Goal: Check status: Check status

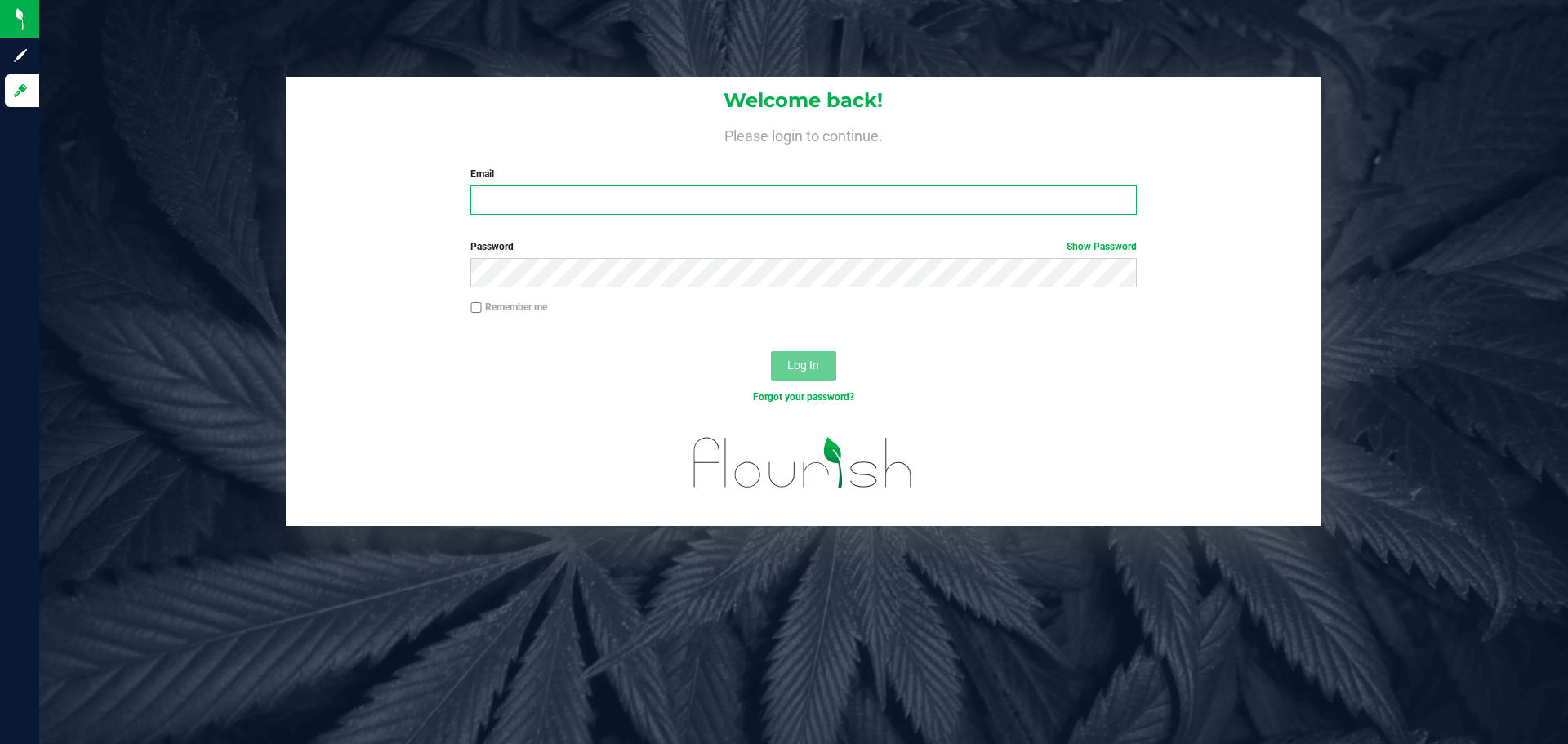
click at [595, 199] on input "Email" at bounding box center [803, 199] width 666 height 30
type input "[EMAIL_ADDRESS][DOMAIN_NAME]"
click at [770, 351] on button "Log In" at bounding box center [803, 365] width 65 height 30
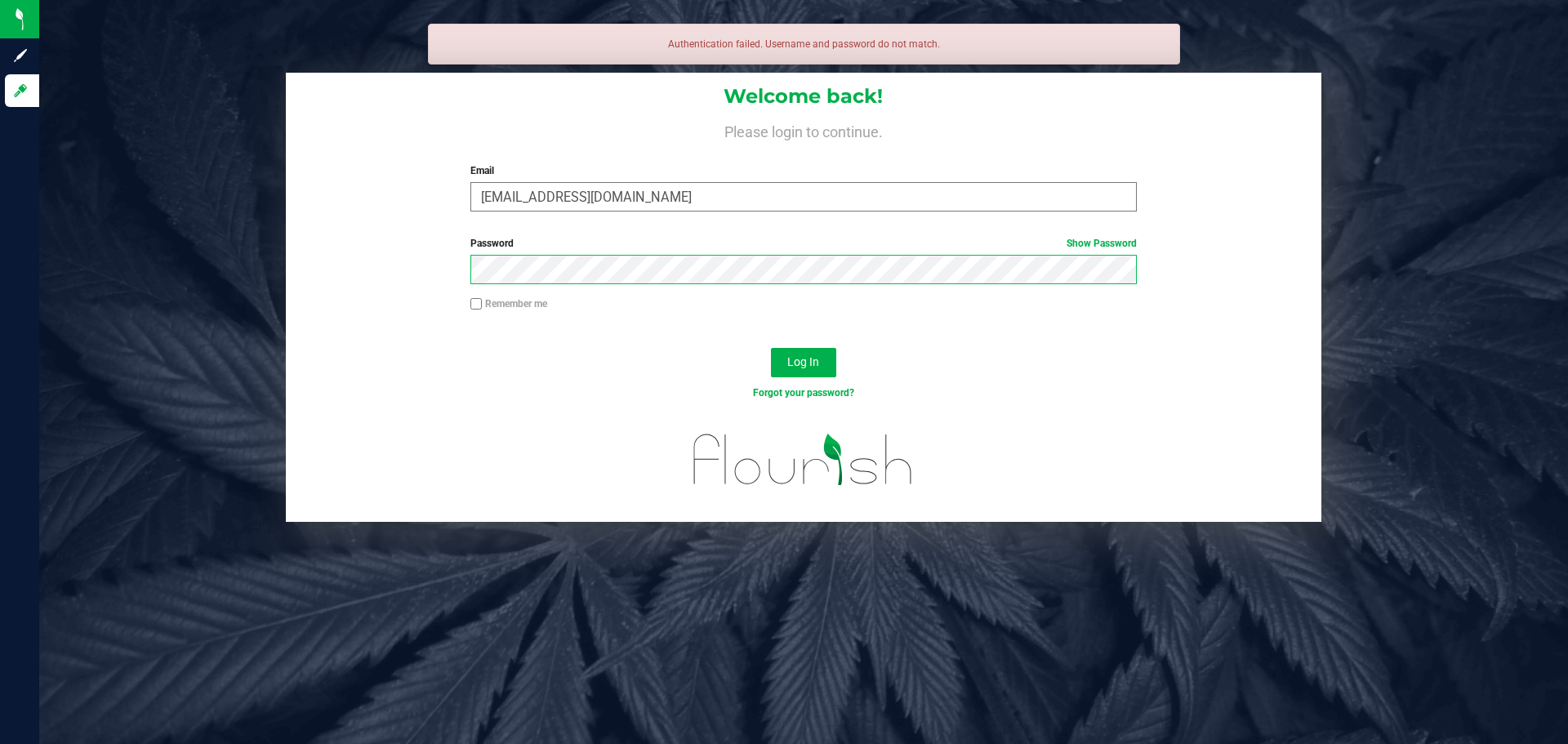
click at [770, 348] on button "Log In" at bounding box center [803, 363] width 65 height 30
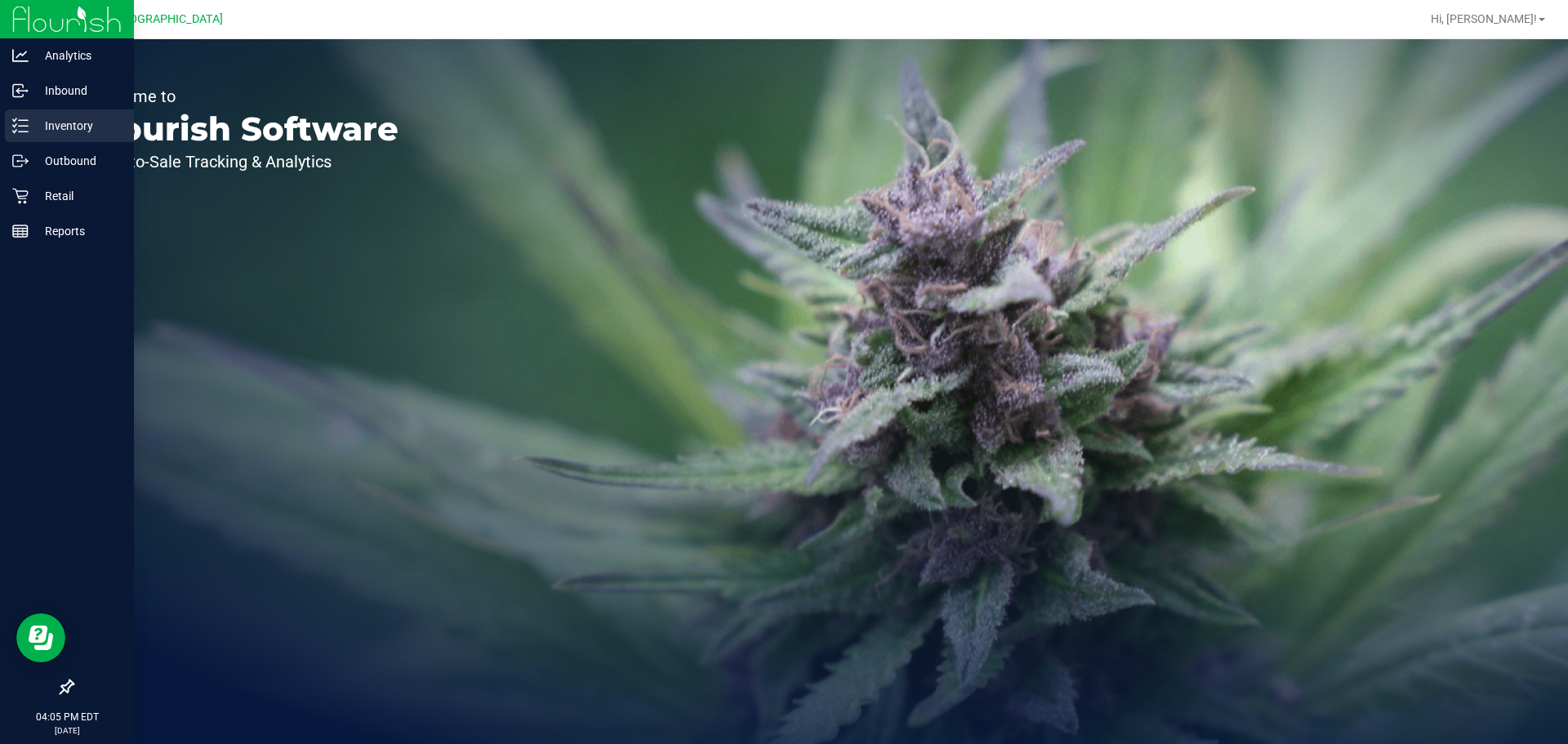
click at [26, 132] on line at bounding box center [23, 132] width 9 height 0
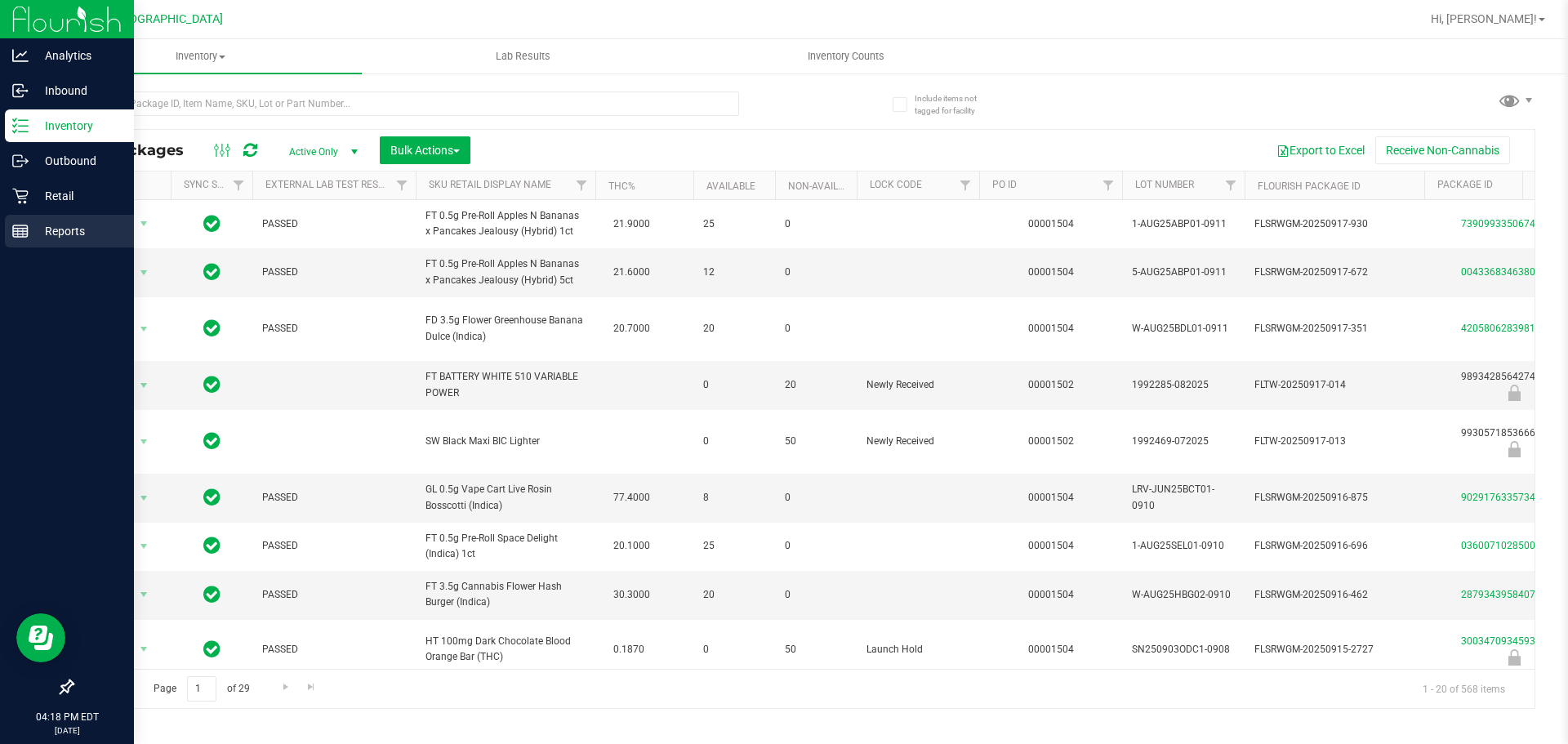
drag, startPoint x: 47, startPoint y: 222, endPoint x: 42, endPoint y: 236, distance: 14.9
click at [42, 236] on p "Reports" at bounding box center [78, 231] width 98 height 20
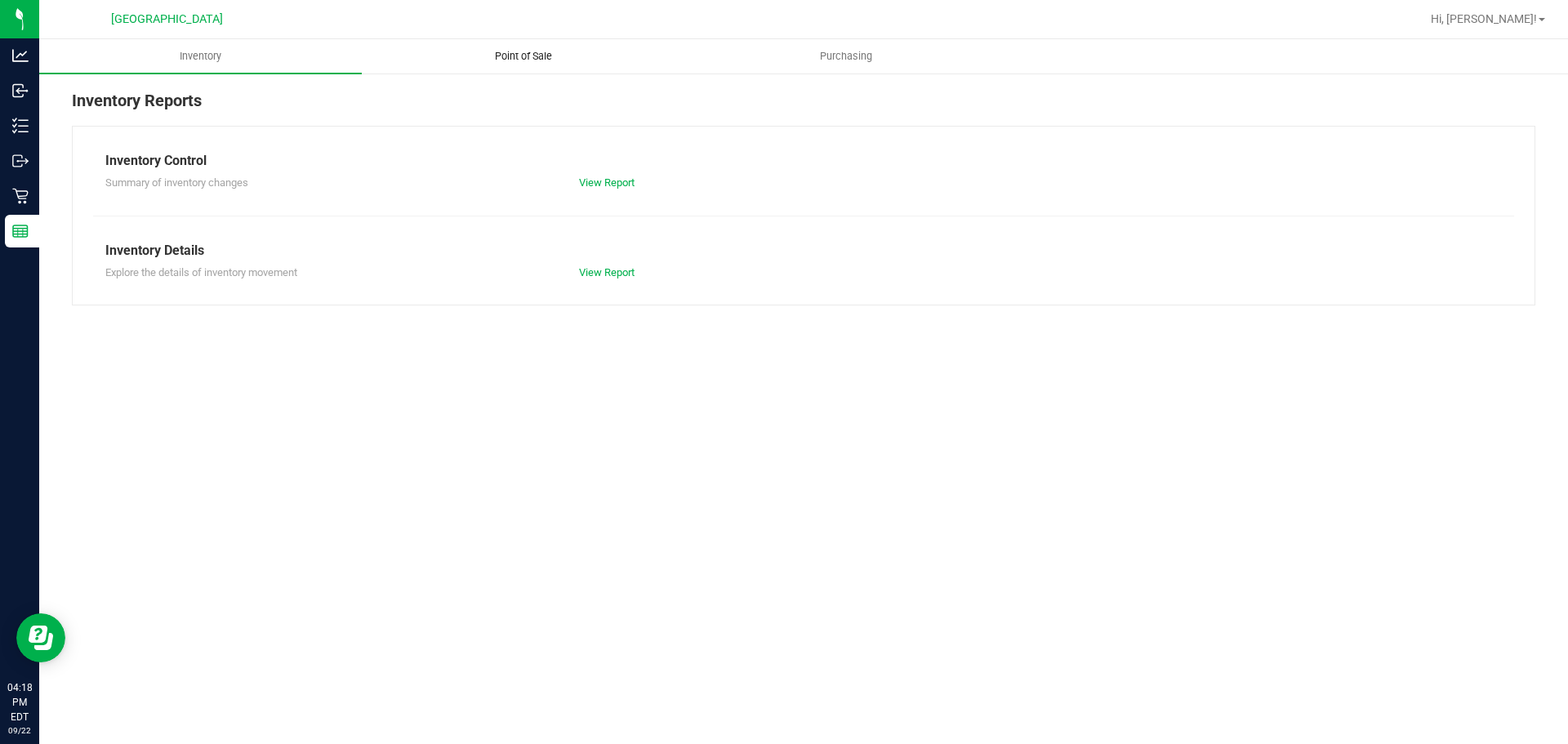
click at [475, 60] on span "Point of Sale" at bounding box center [523, 56] width 101 height 14
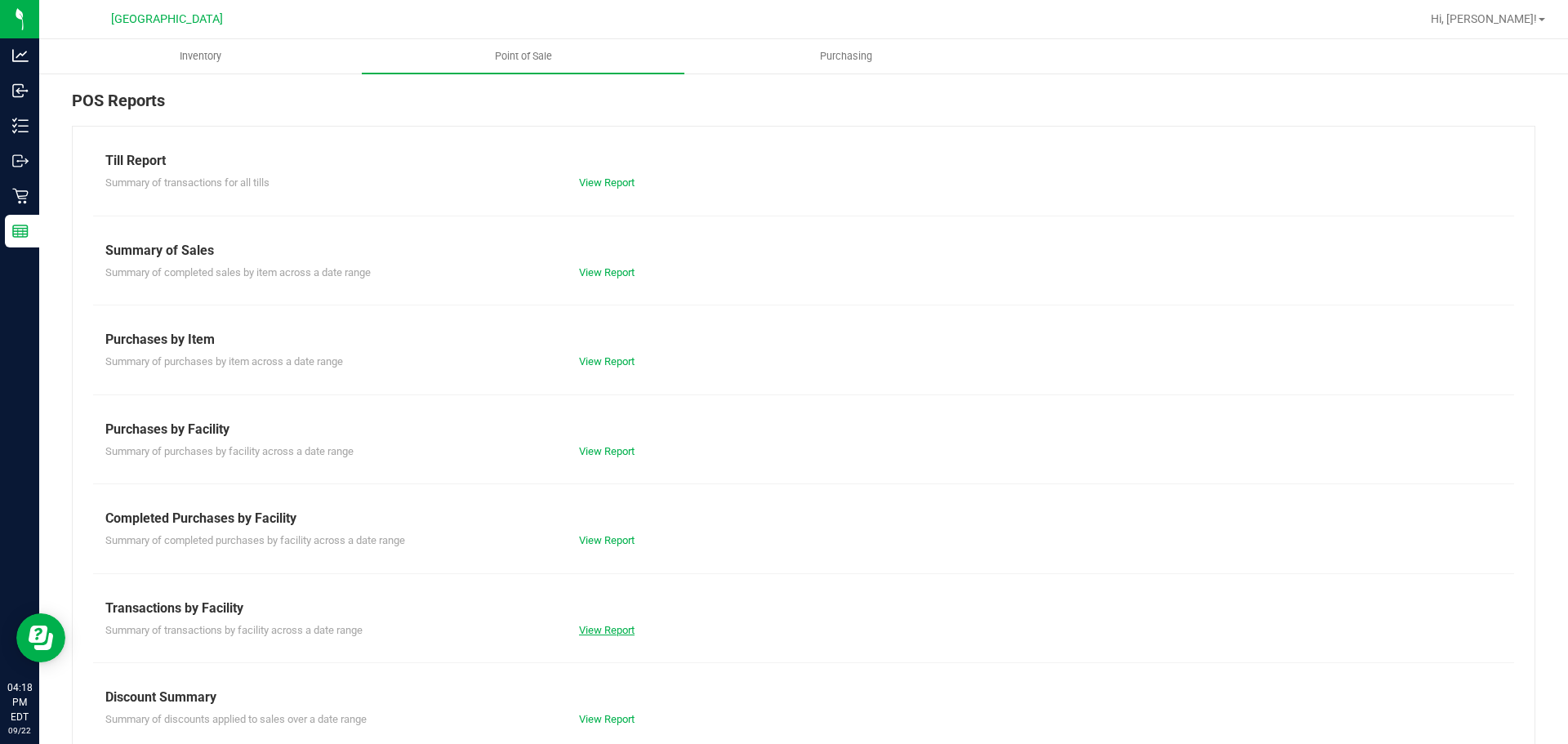
click at [579, 629] on link "View Report" at bounding box center [607, 630] width 56 height 13
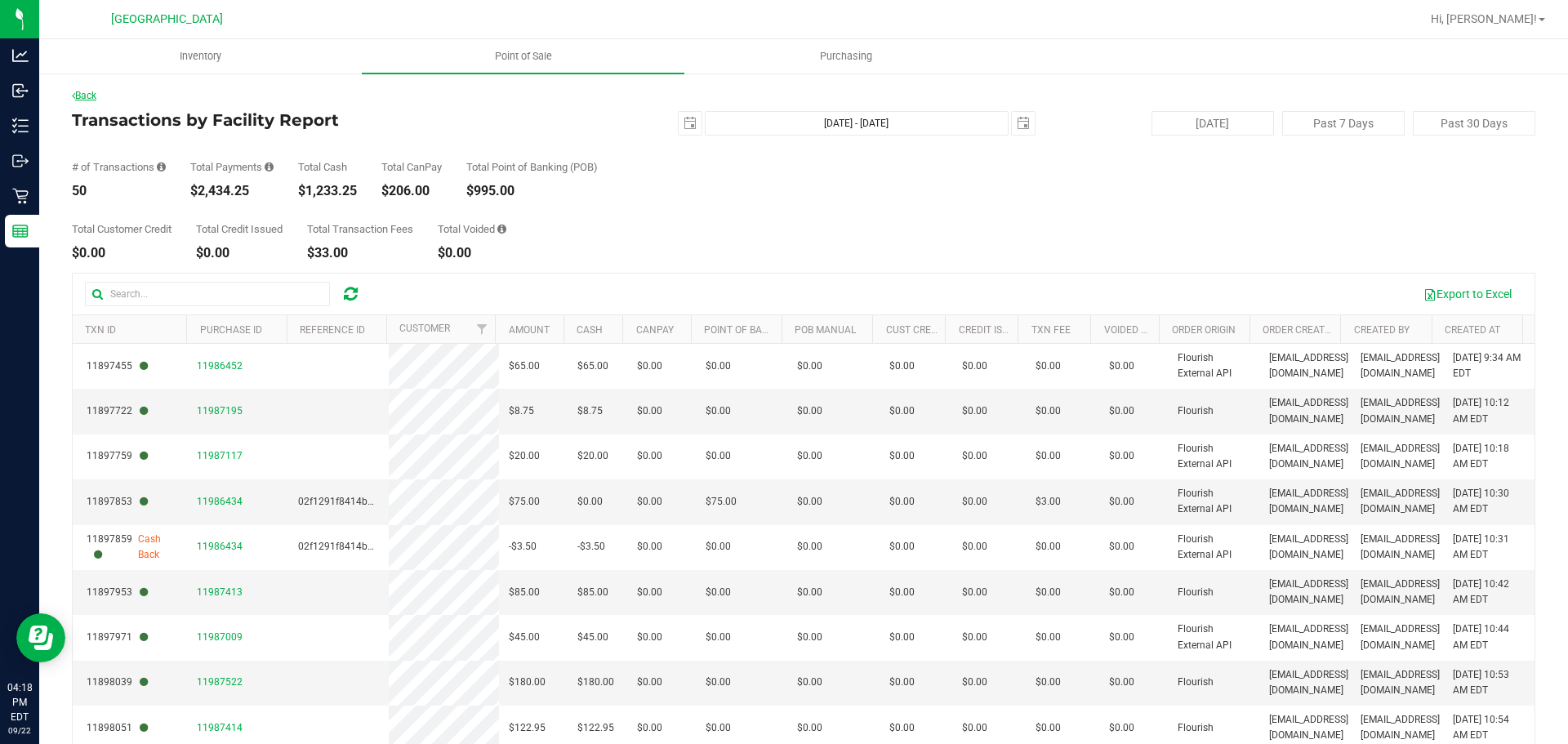
click at [88, 99] on link "Back" at bounding box center [84, 96] width 24 height 12
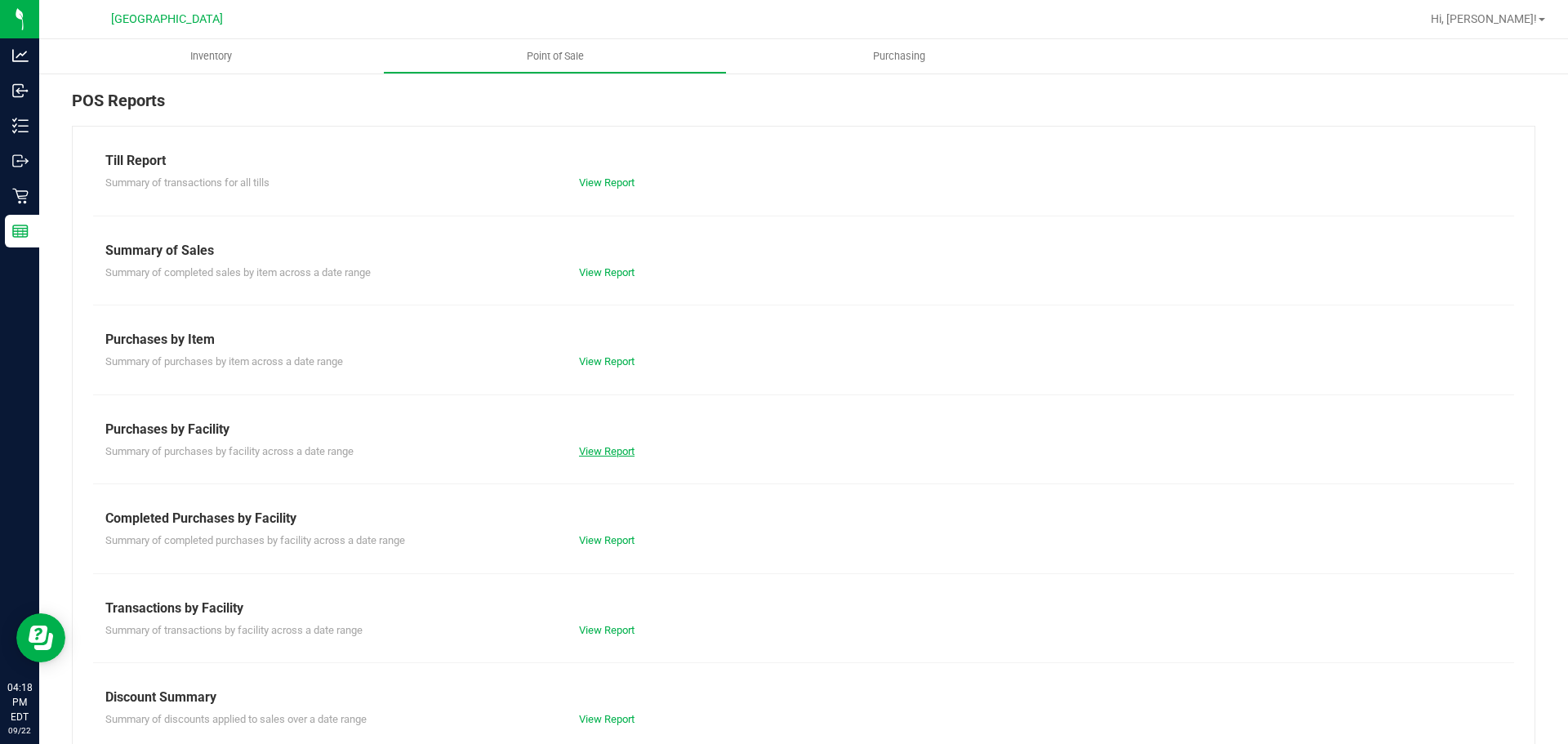
click at [615, 452] on link "View Report" at bounding box center [607, 451] width 56 height 13
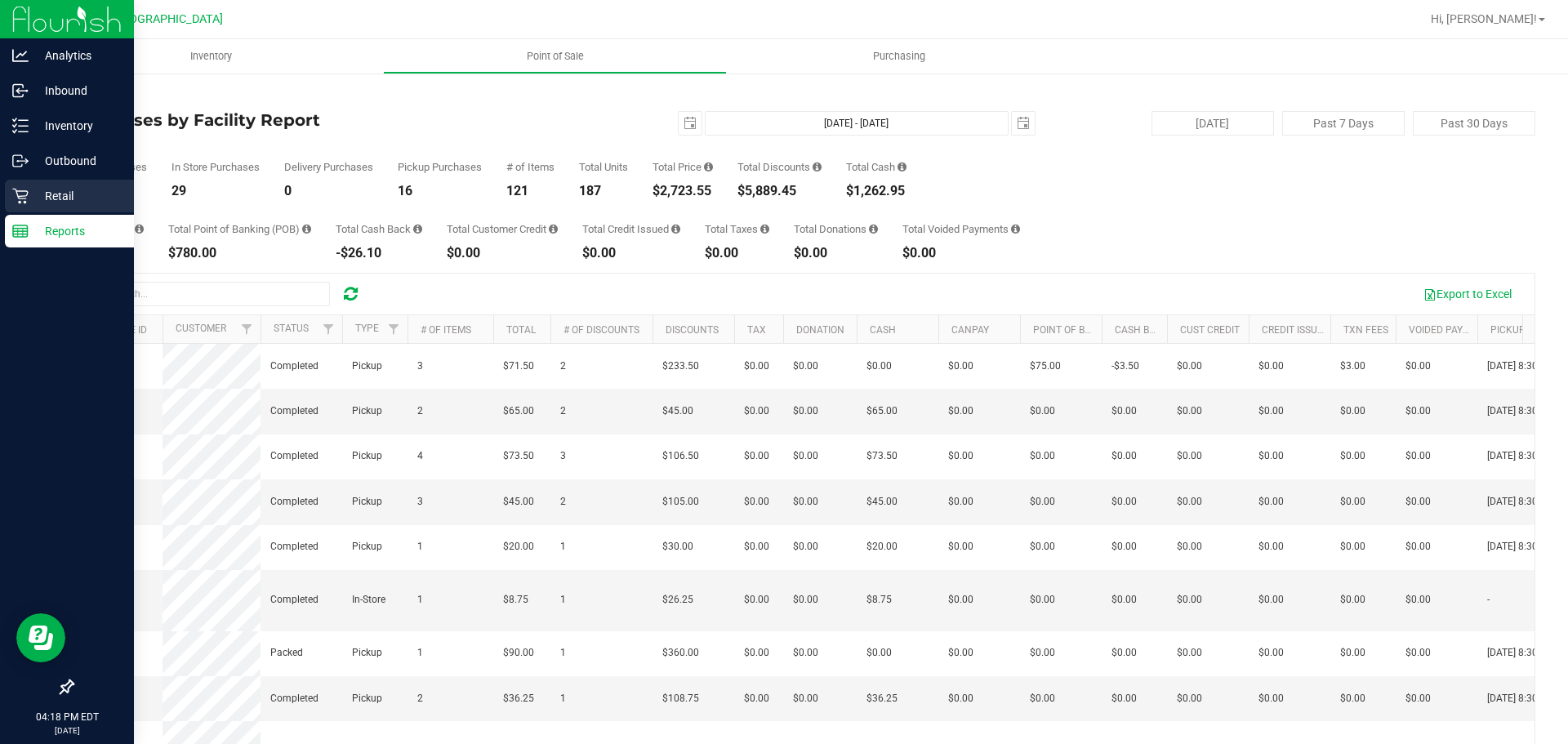
click at [26, 202] on icon at bounding box center [20, 196] width 15 height 15
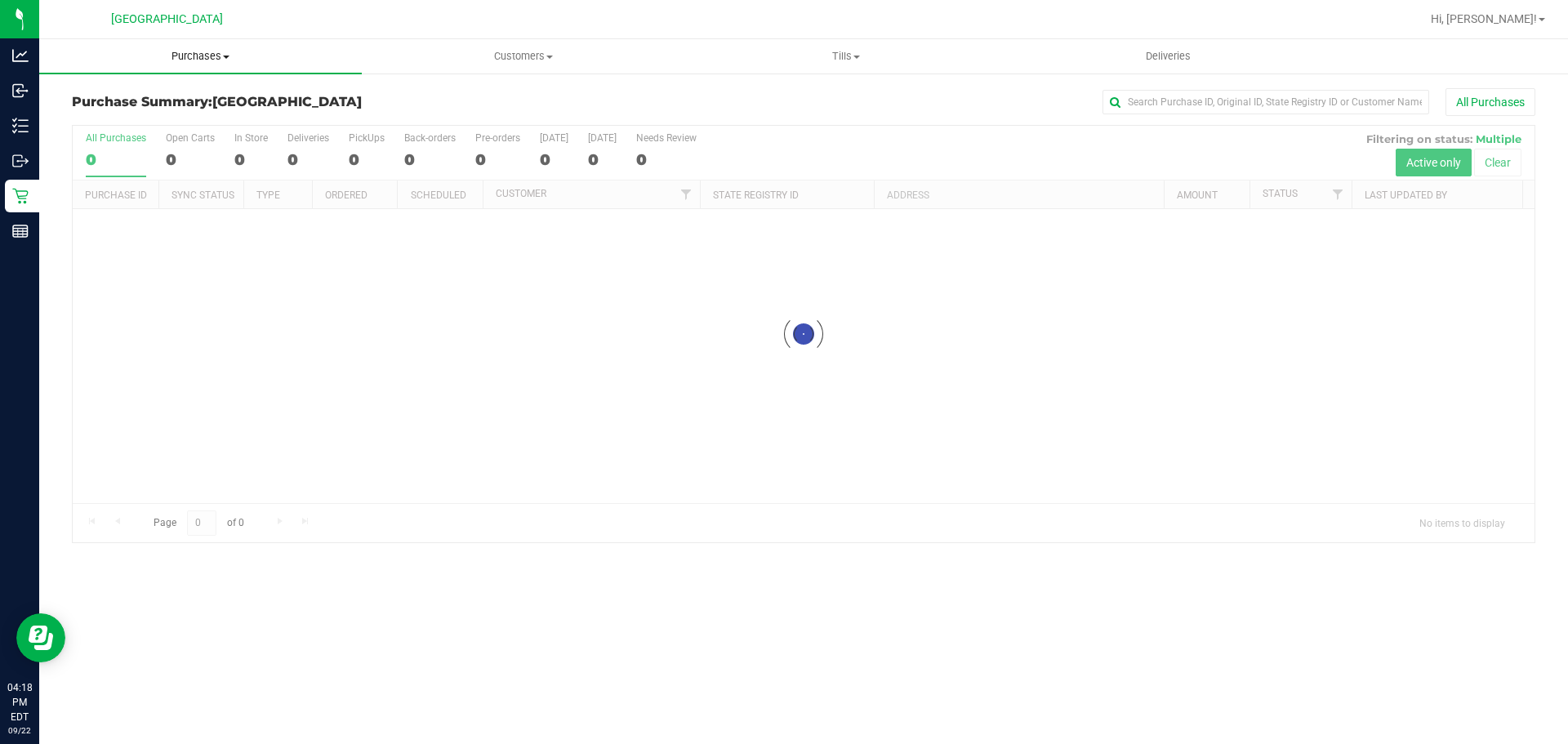
click at [190, 52] on span "Purchases" at bounding box center [200, 56] width 323 height 14
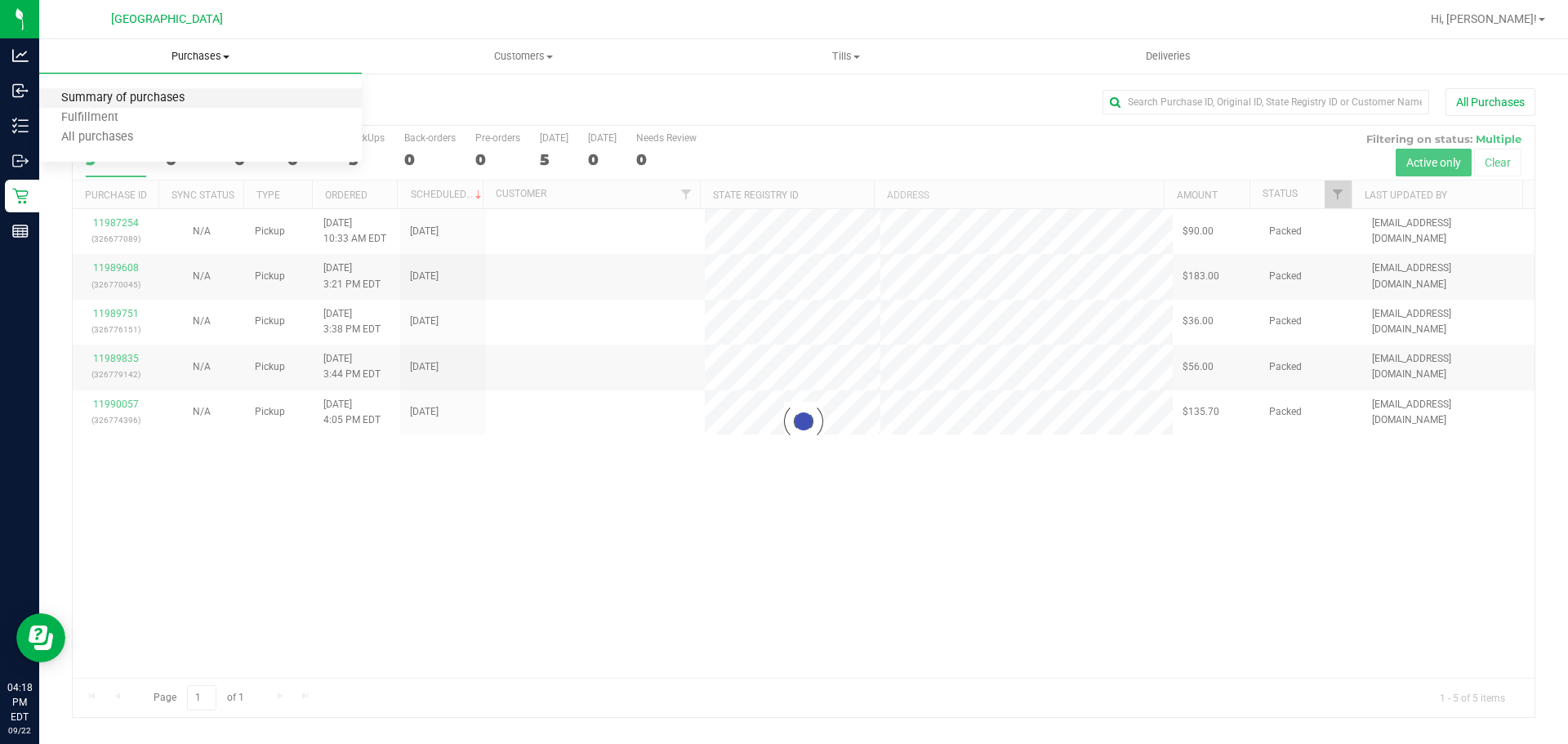
click at [143, 103] on span "Summary of purchases" at bounding box center [123, 97] width 168 height 14
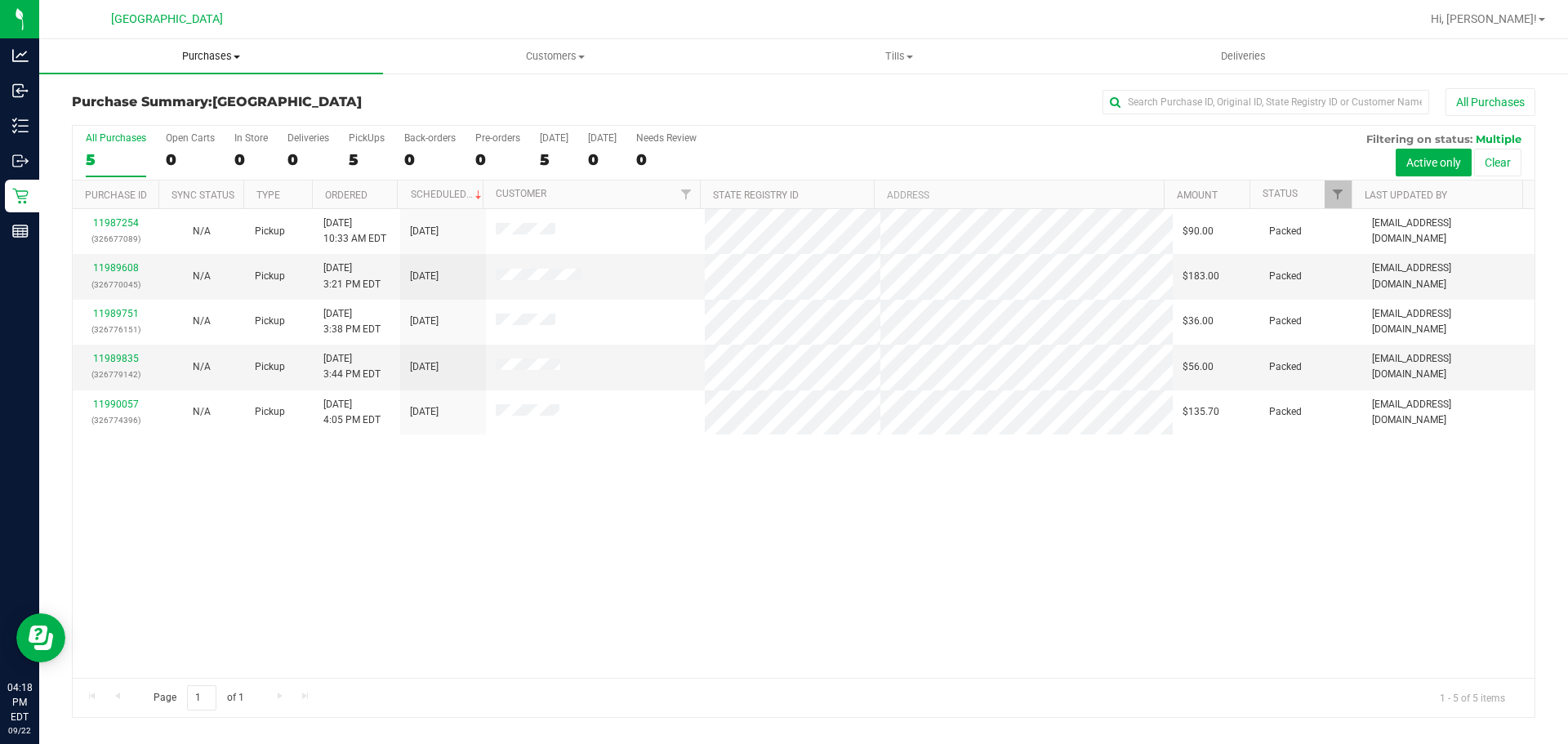
click at [165, 65] on uib-tab-heading "Purchases Summary of purchases Fulfillment All purchases" at bounding box center [210, 56] width 344 height 34
click at [152, 125] on li "Fulfillment" at bounding box center [210, 118] width 344 height 20
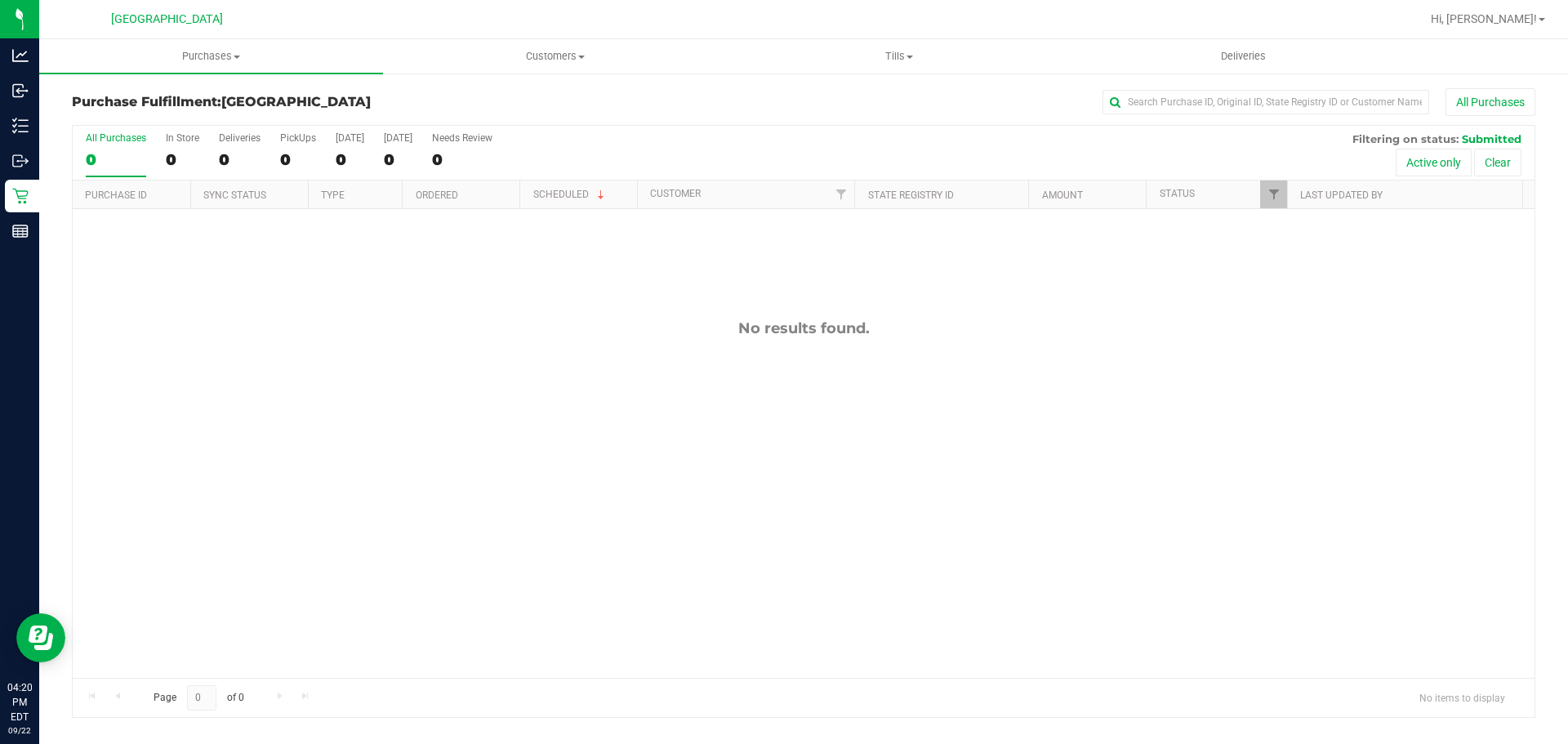
click at [936, 491] on div "No results found." at bounding box center [804, 499] width 1462 height 579
click at [334, 381] on div "No results found." at bounding box center [804, 499] width 1462 height 579
drag, startPoint x: 251, startPoint y: 69, endPoint x: 161, endPoint y: 88, distance: 92.0
click at [251, 69] on uib-tab-heading "Purchases Summary of purchases Fulfillment All purchases" at bounding box center [210, 56] width 344 height 34
click at [116, 108] on li "Fulfillment" at bounding box center [210, 118] width 344 height 20
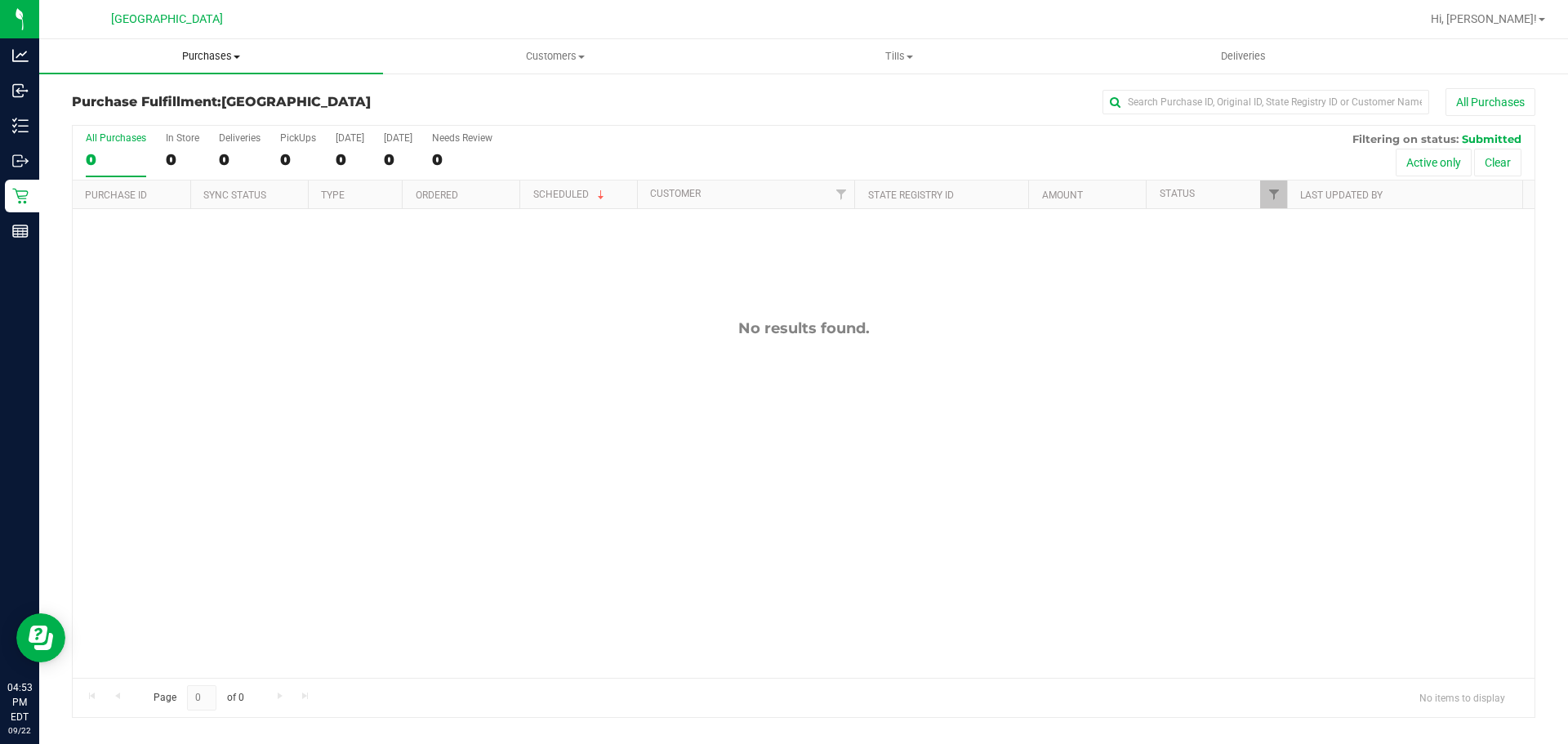
click at [186, 47] on uib-tab-heading "Purchases Summary of purchases Fulfillment All purchases" at bounding box center [210, 56] width 344 height 34
click at [132, 99] on span "Summary of purchases" at bounding box center [123, 97] width 168 height 14
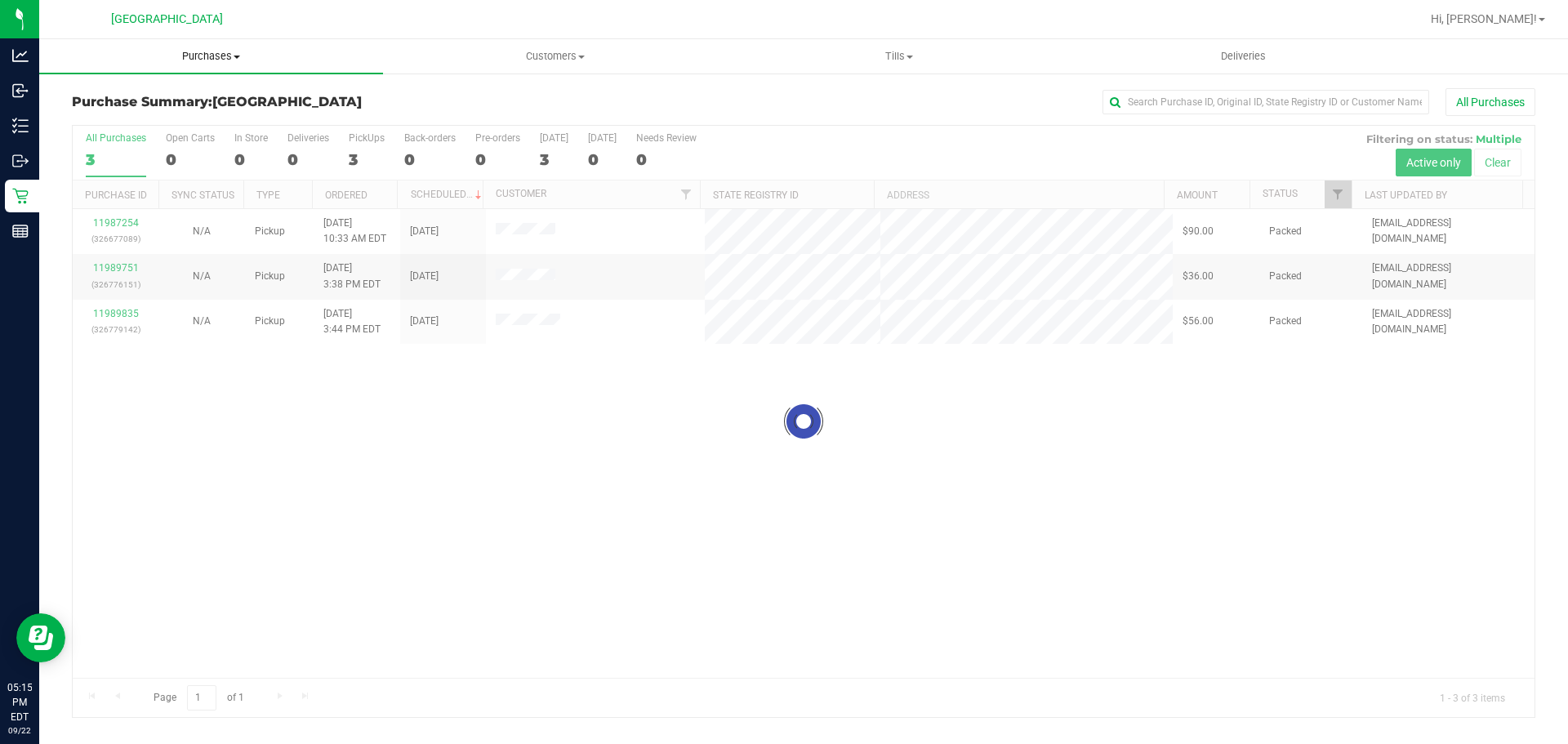
drag, startPoint x: 222, startPoint y: 62, endPoint x: 152, endPoint y: 103, distance: 81.1
click at [222, 62] on span "Purchases" at bounding box center [210, 56] width 344 height 14
click at [93, 116] on span "Fulfillment" at bounding box center [89, 117] width 101 height 14
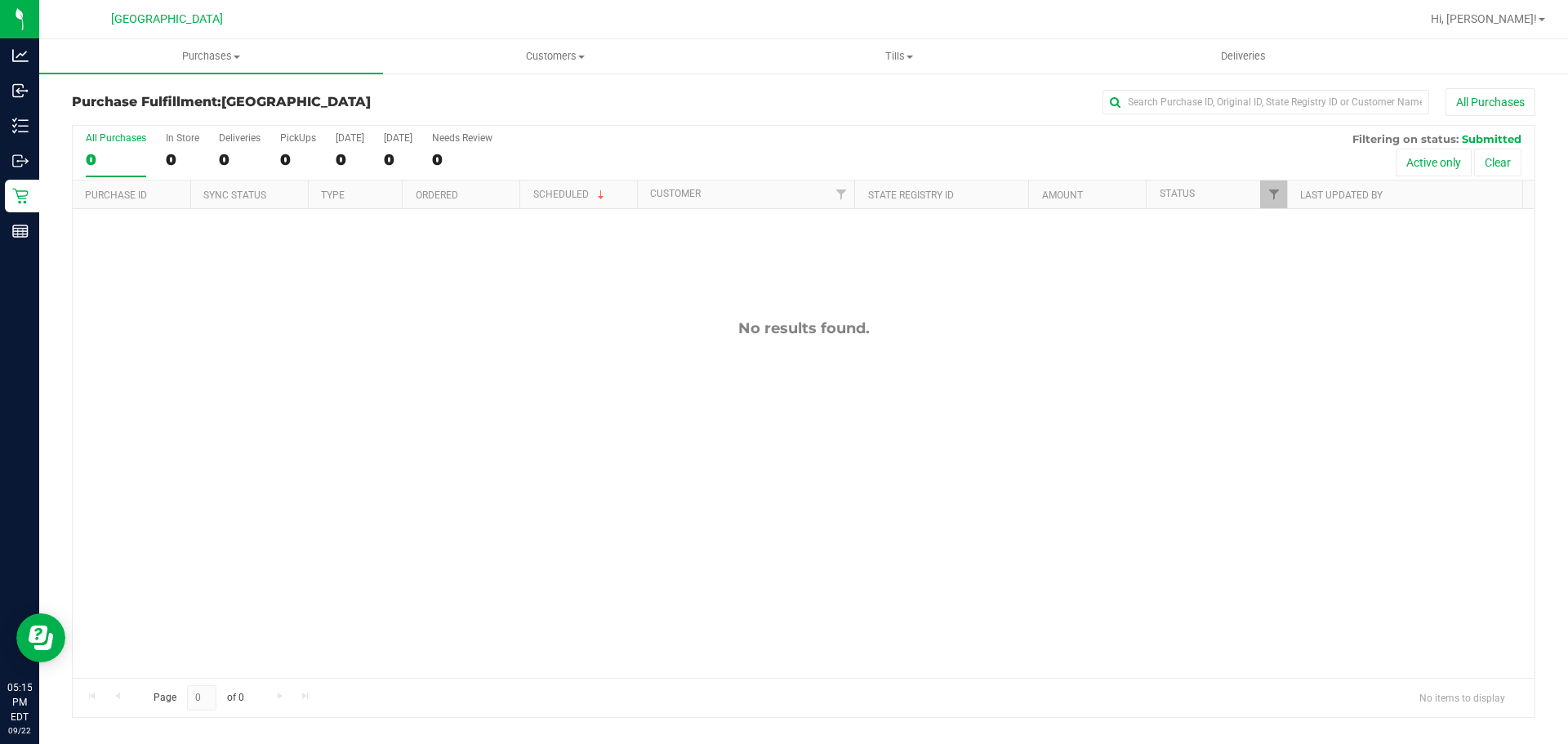
click at [1274, 510] on div "No results found." at bounding box center [804, 499] width 1462 height 579
click at [1277, 503] on div "No results found." at bounding box center [804, 499] width 1462 height 579
